Goal: Use online tool/utility: Utilize a website feature to perform a specific function

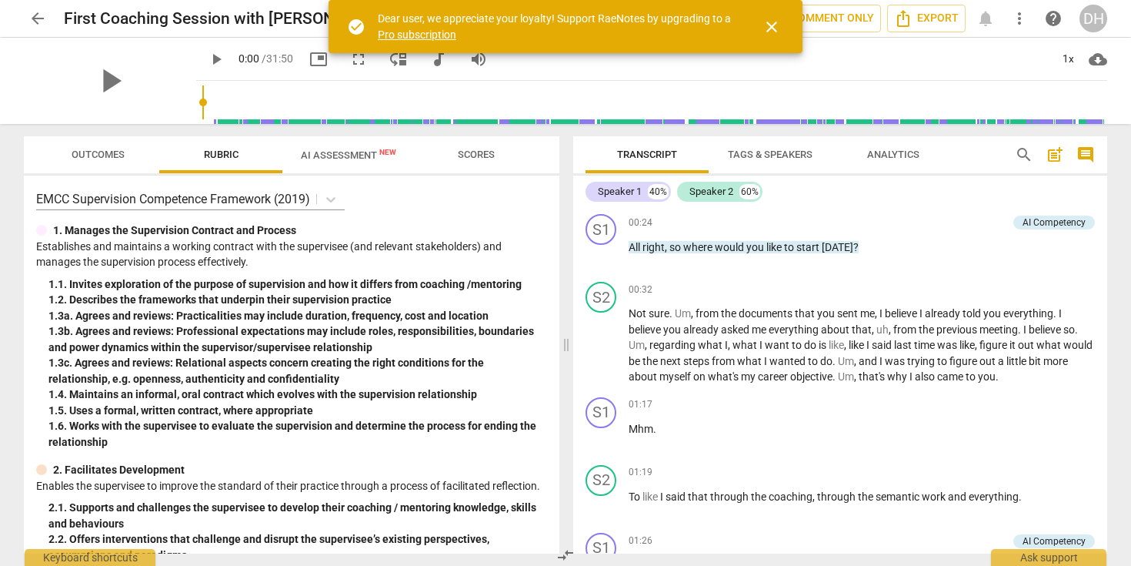
click at [778, 25] on span "close" at bounding box center [772, 27] width 18 height 18
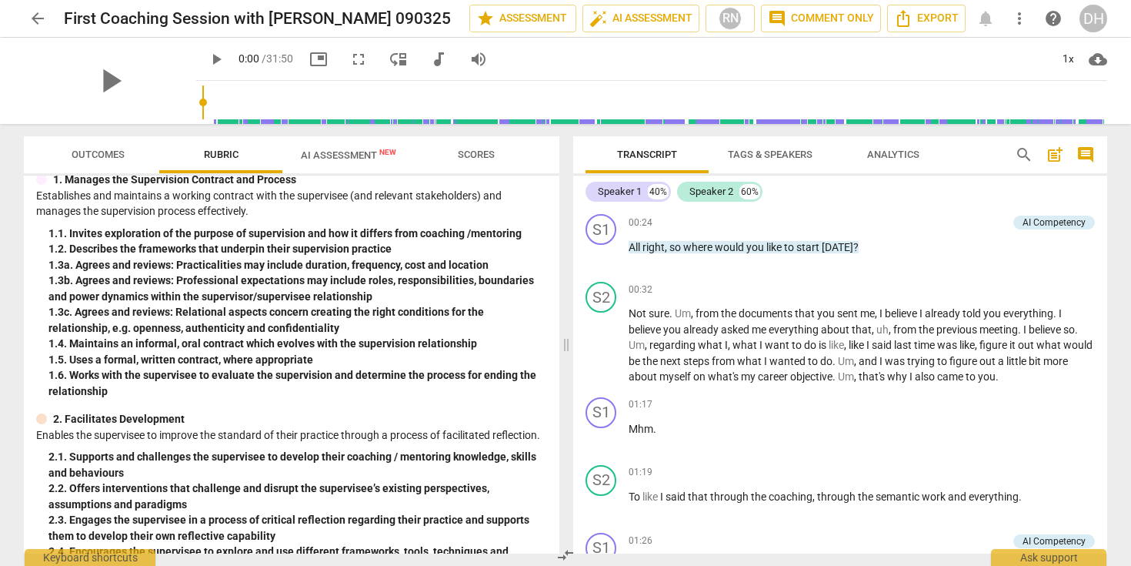
scroll to position [52, 0]
click at [356, 159] on span "AI Assessment New" at bounding box center [348, 155] width 95 height 12
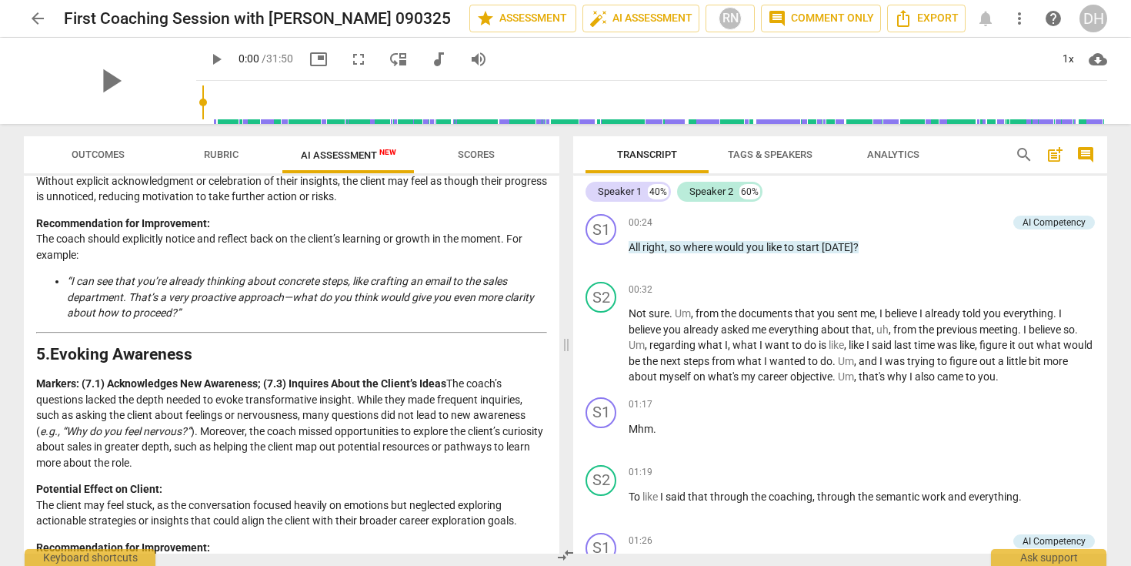
scroll to position [1507, 0]
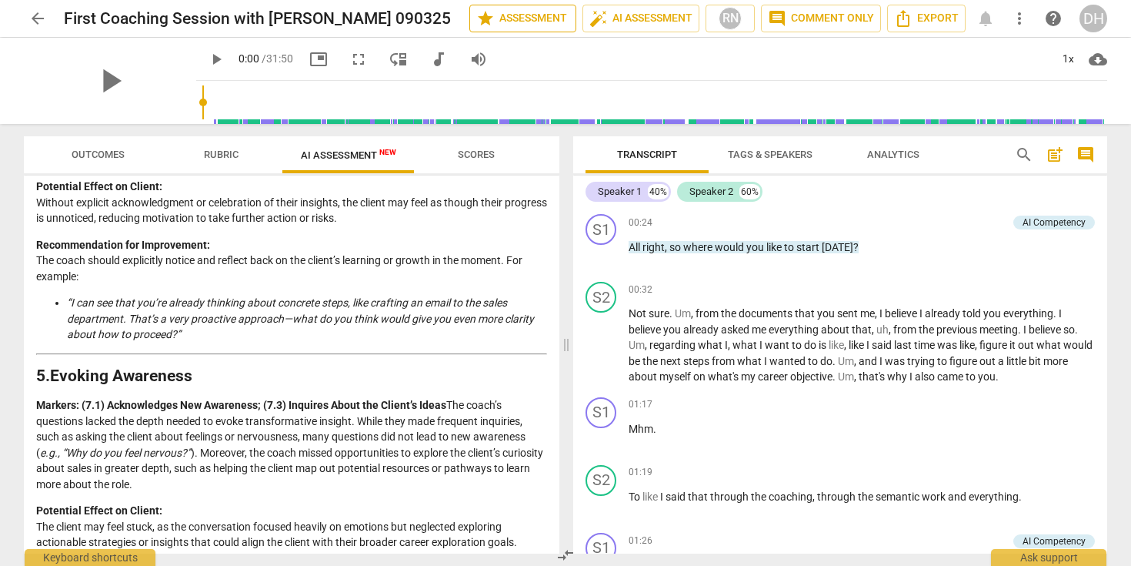
click at [537, 16] on span "star Assessment" at bounding box center [522, 18] width 93 height 18
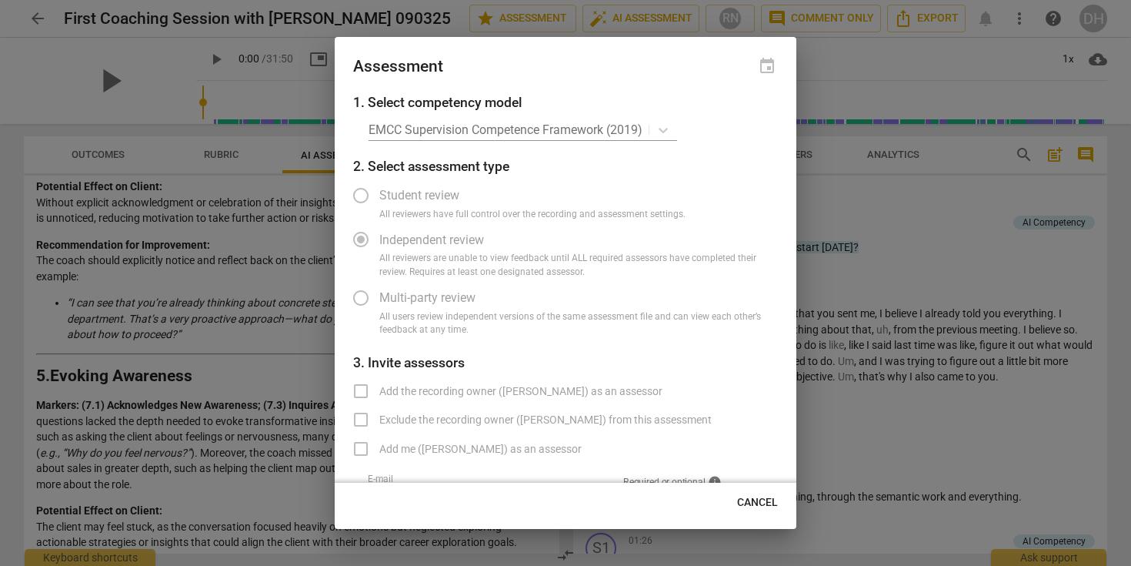
click at [660, 125] on div "EMCC Supervision Competence Framework (2019)" at bounding box center [573, 130] width 409 height 22
click at [664, 129] on div "EMCC Supervision Competence Framework (2019)" at bounding box center [573, 130] width 409 height 22
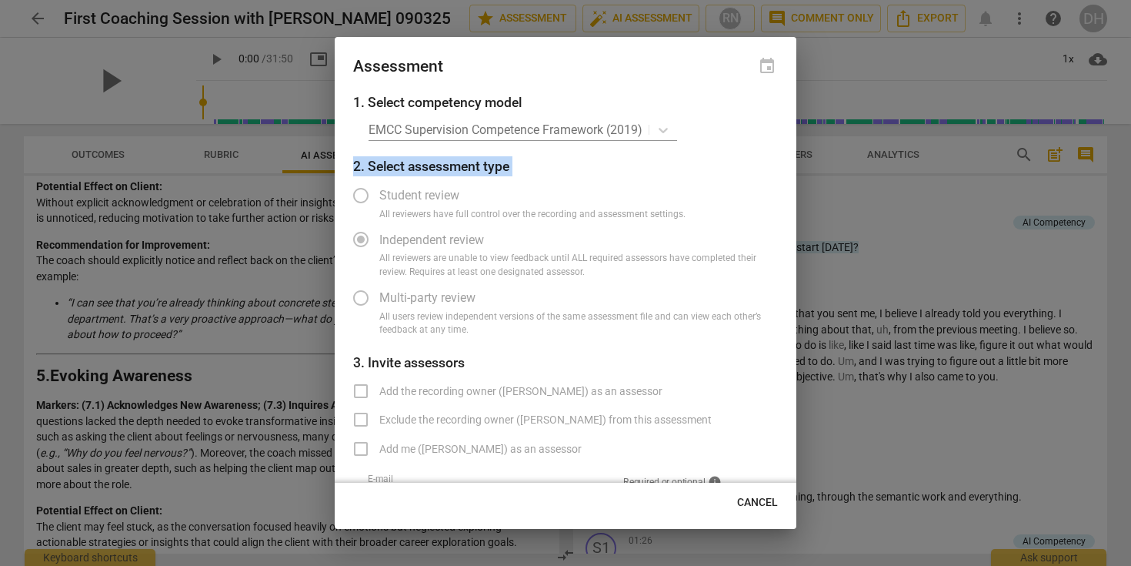
click at [924, 50] on div at bounding box center [565, 283] width 1131 height 566
radio input "false"
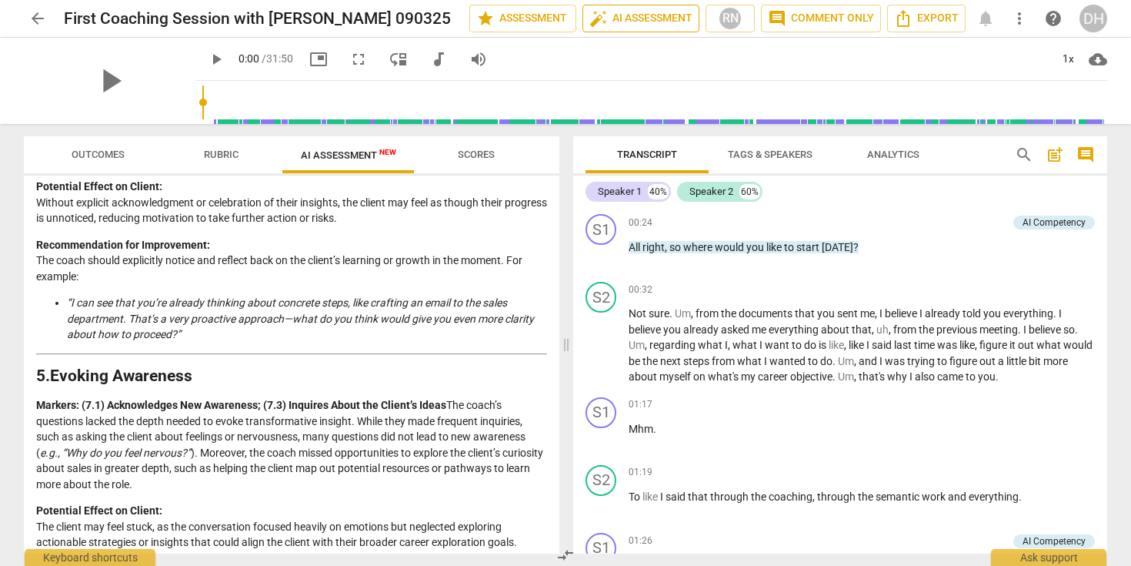
click at [682, 18] on span "auto_fix_high AI Assessment" at bounding box center [641, 18] width 103 height 18
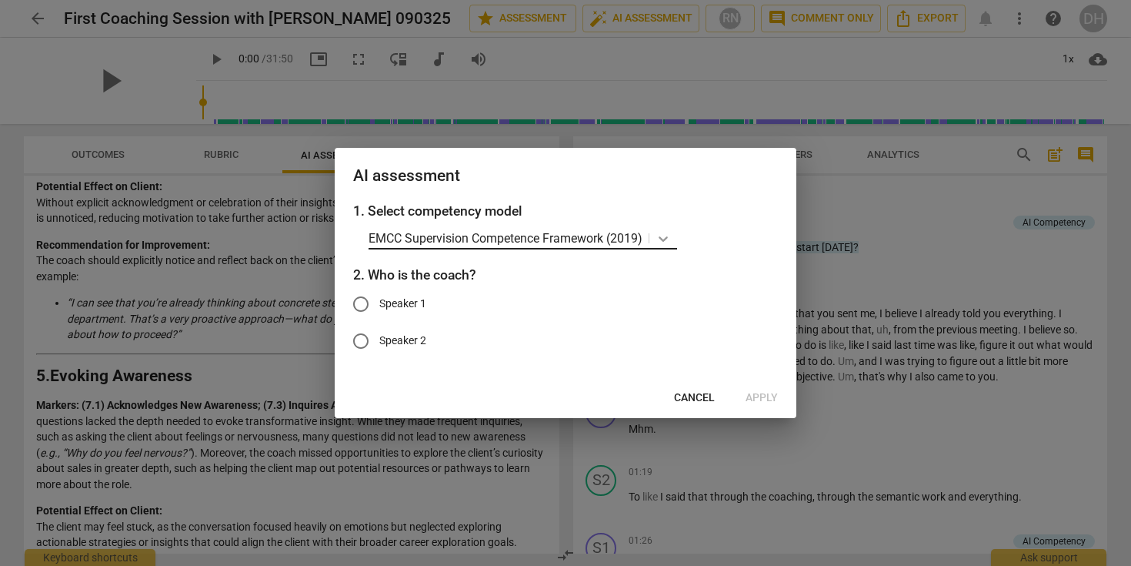
click at [662, 237] on icon at bounding box center [663, 238] width 9 height 5
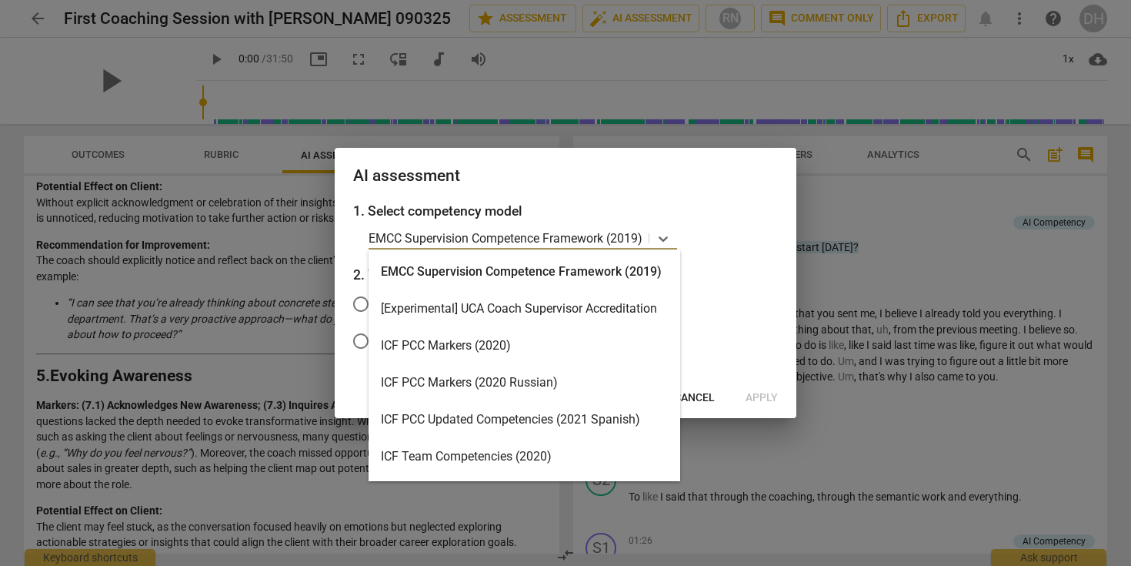
click at [555, 346] on div "ICF PCC Markers (2020)" at bounding box center [525, 345] width 312 height 37
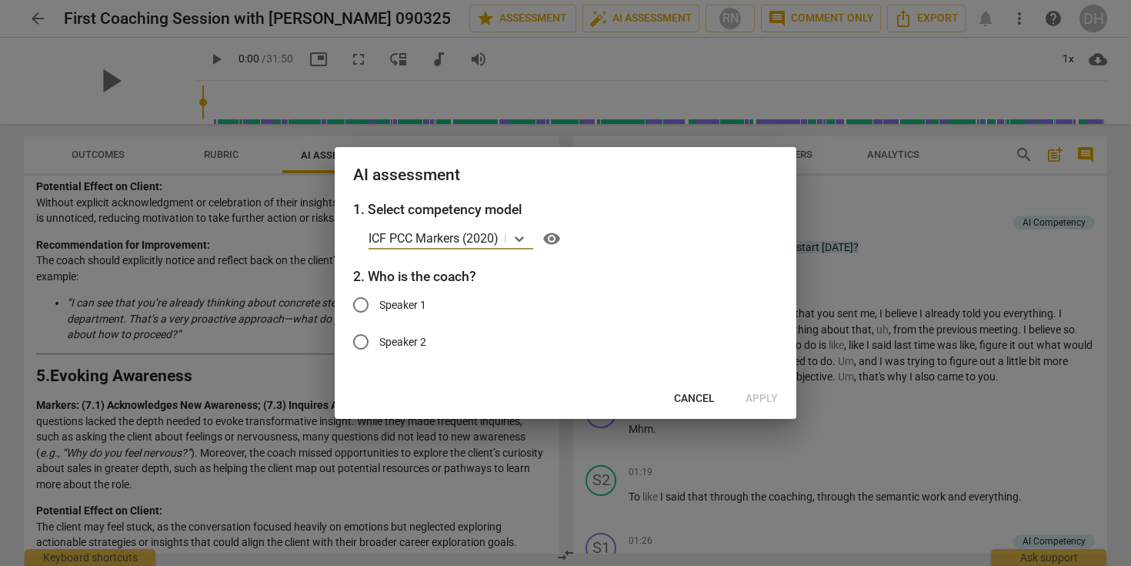
click at [361, 302] on input "Speaker 1" at bounding box center [361, 304] width 37 height 37
radio input "true"
click at [764, 397] on span "Apply" at bounding box center [762, 398] width 32 height 15
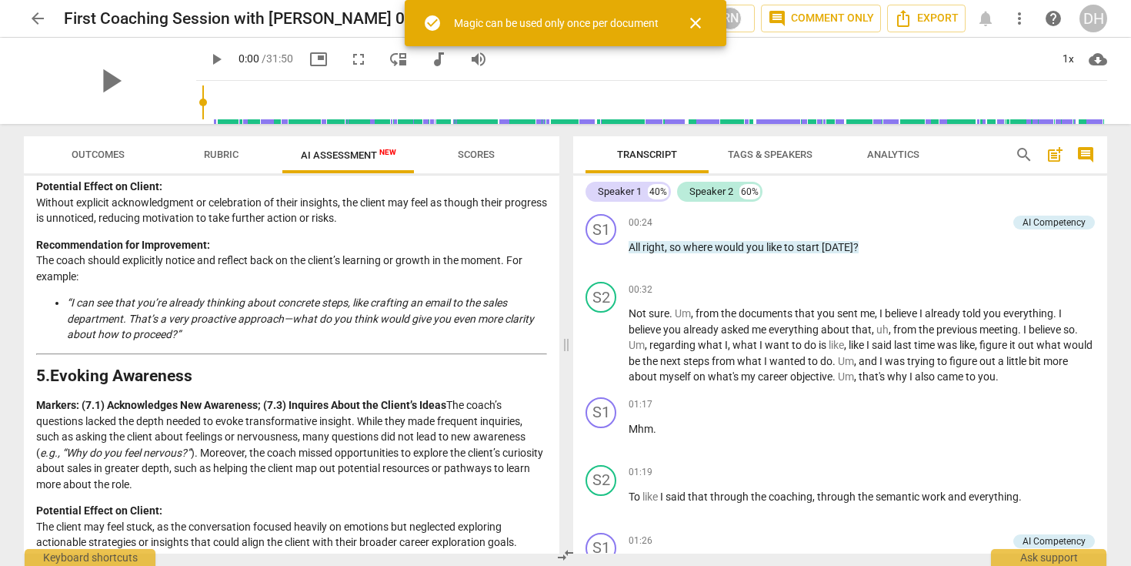
click at [705, 26] on span "close" at bounding box center [696, 23] width 18 height 18
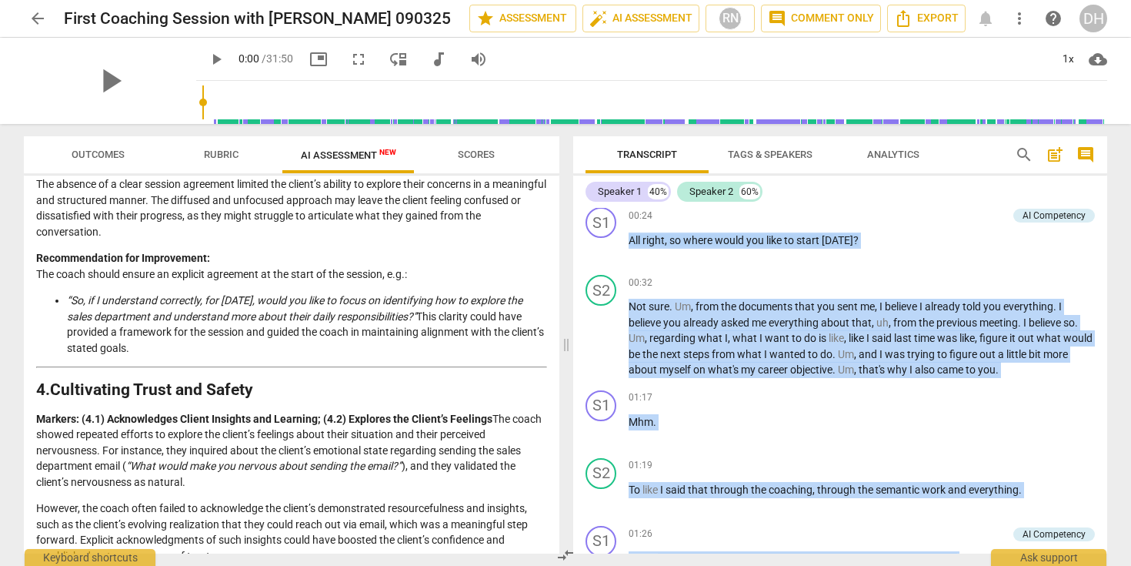
scroll to position [0, 0]
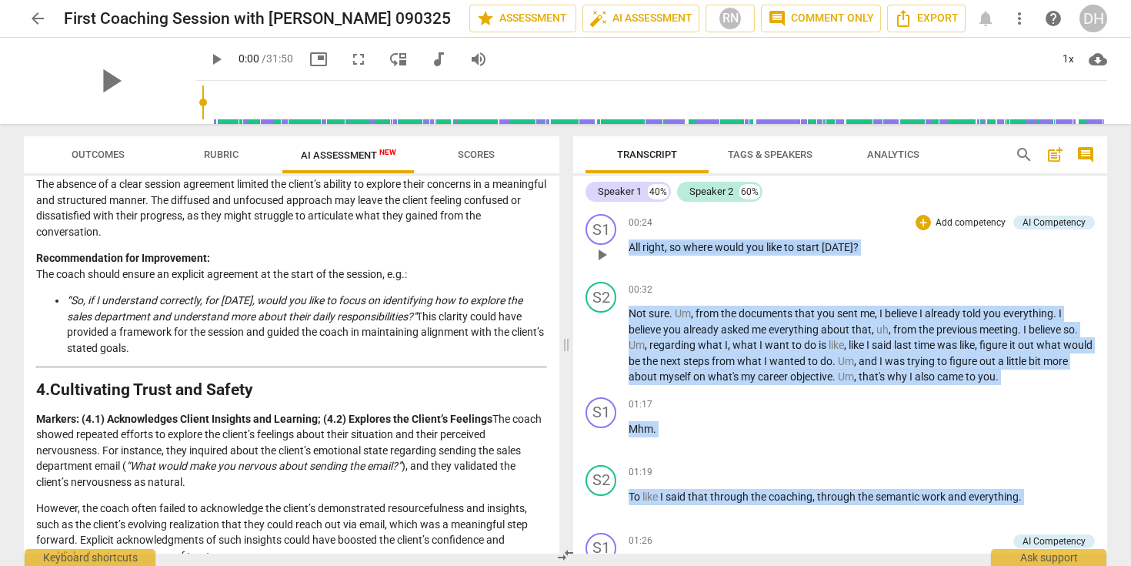
drag, startPoint x: 662, startPoint y: 469, endPoint x: 587, endPoint y: 219, distance: 260.5
click at [587, 219] on div "S1 play_arrow pause 00:24 + Add competency AI Competency keyboard_arrow_right A…" at bounding box center [840, 381] width 534 height 346
copy div "All right , so where would you like to start [DATE] ? AI Competency auto_awesom…"
click at [758, 373] on span "my" at bounding box center [749, 376] width 17 height 12
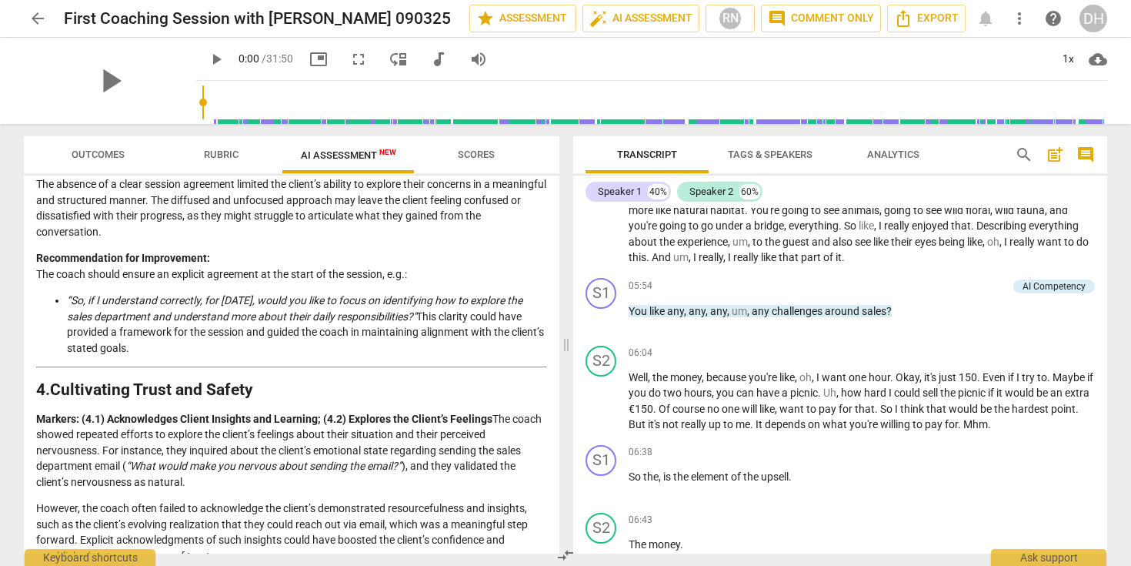
scroll to position [1419, 0]
